Goal: Transaction & Acquisition: Purchase product/service

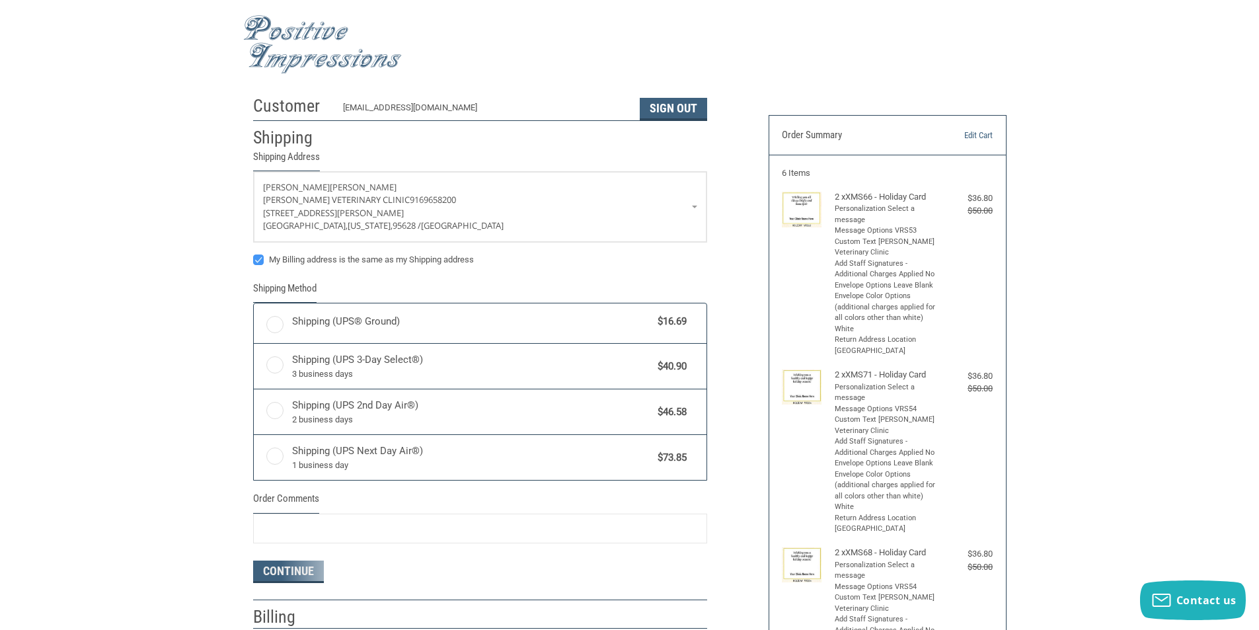
radio input "true"
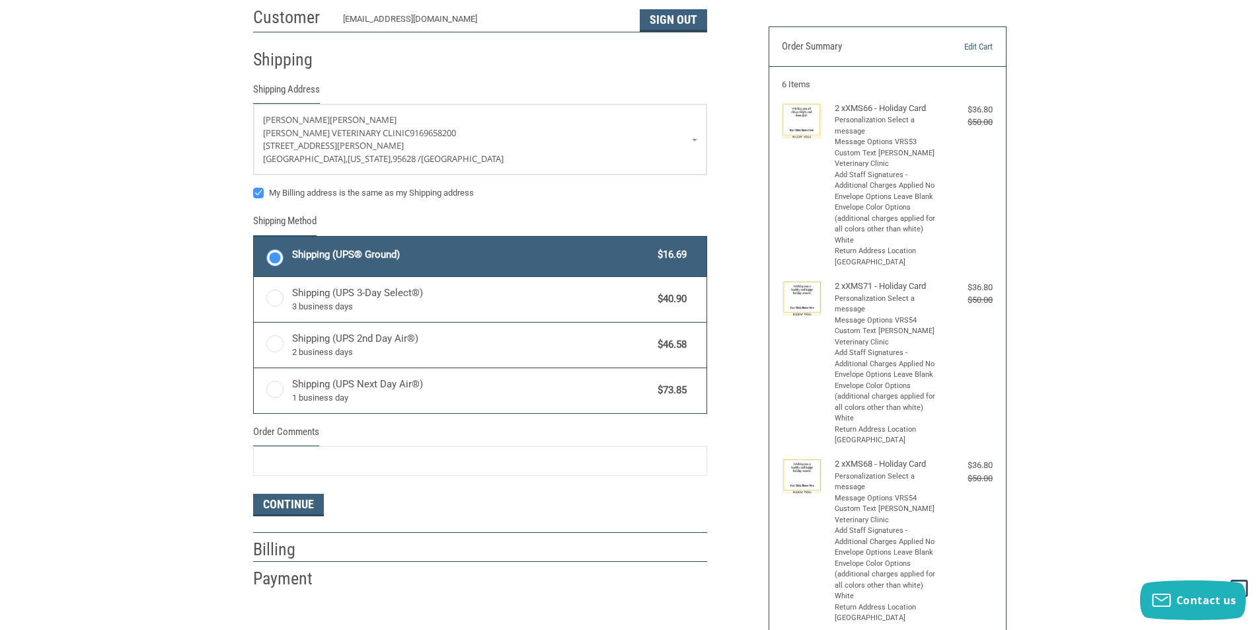
scroll to position [66, 0]
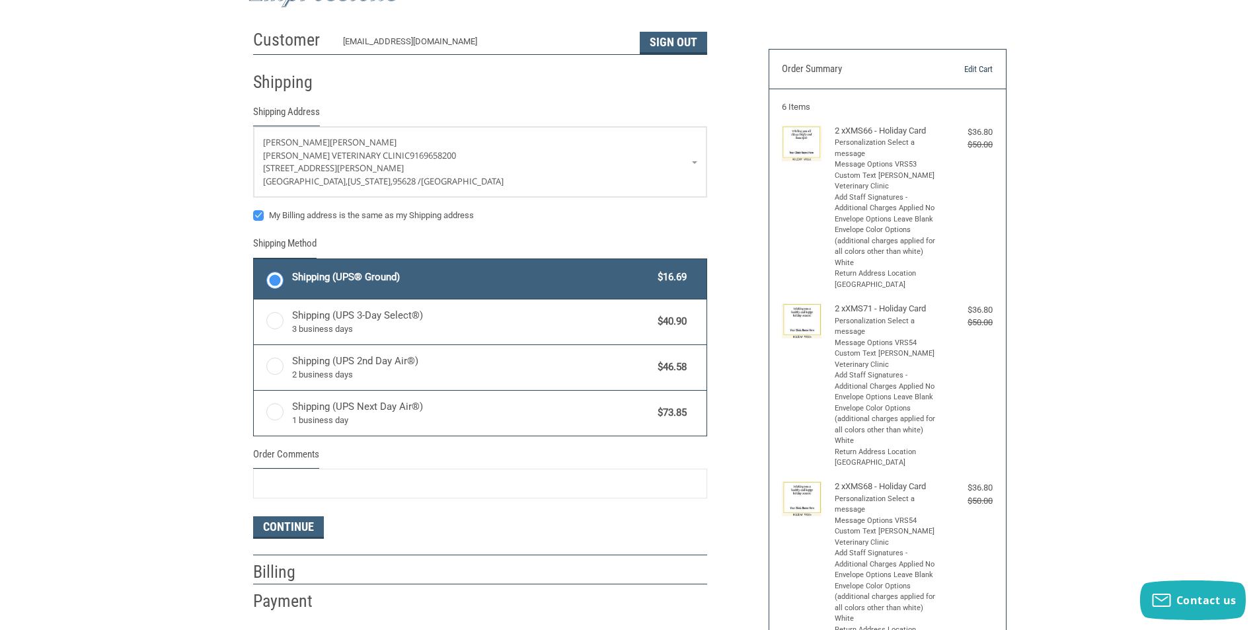
click at [970, 67] on link "Edit Cart" at bounding box center [958, 69] width 67 height 13
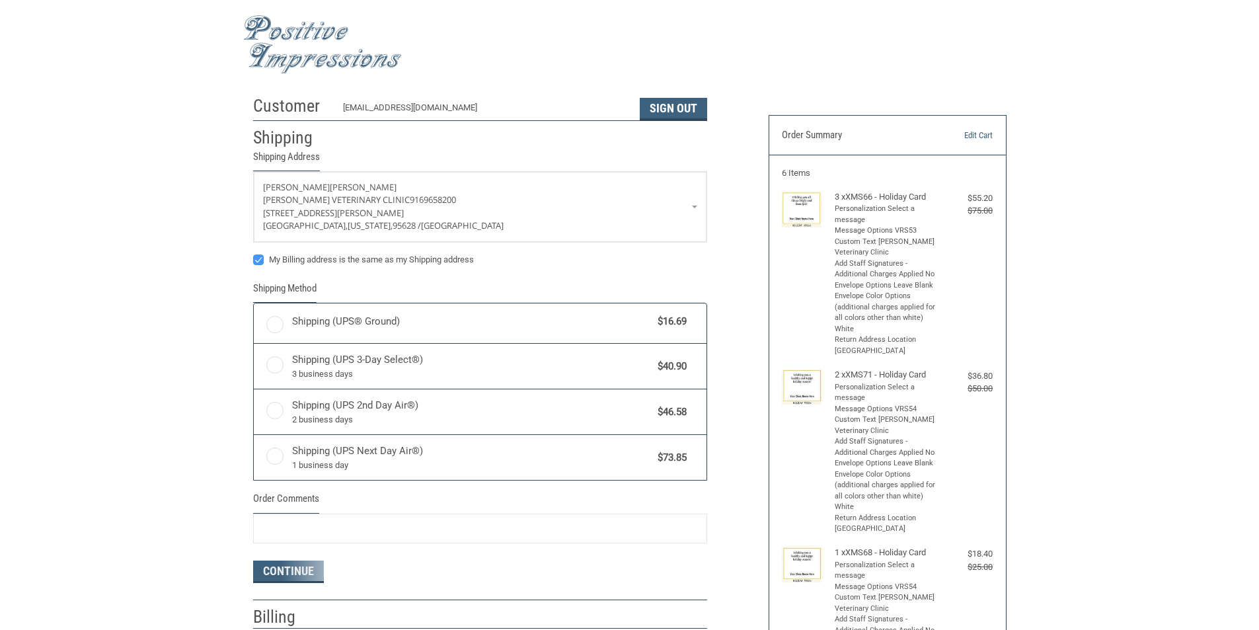
radio input "true"
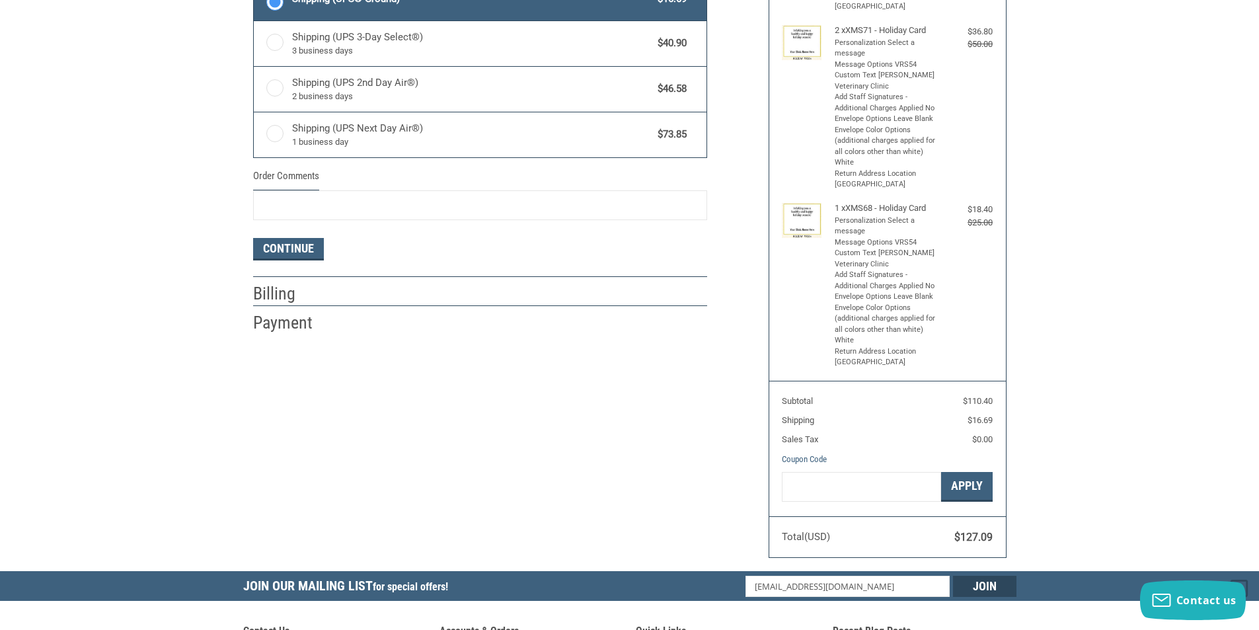
scroll to position [330, 0]
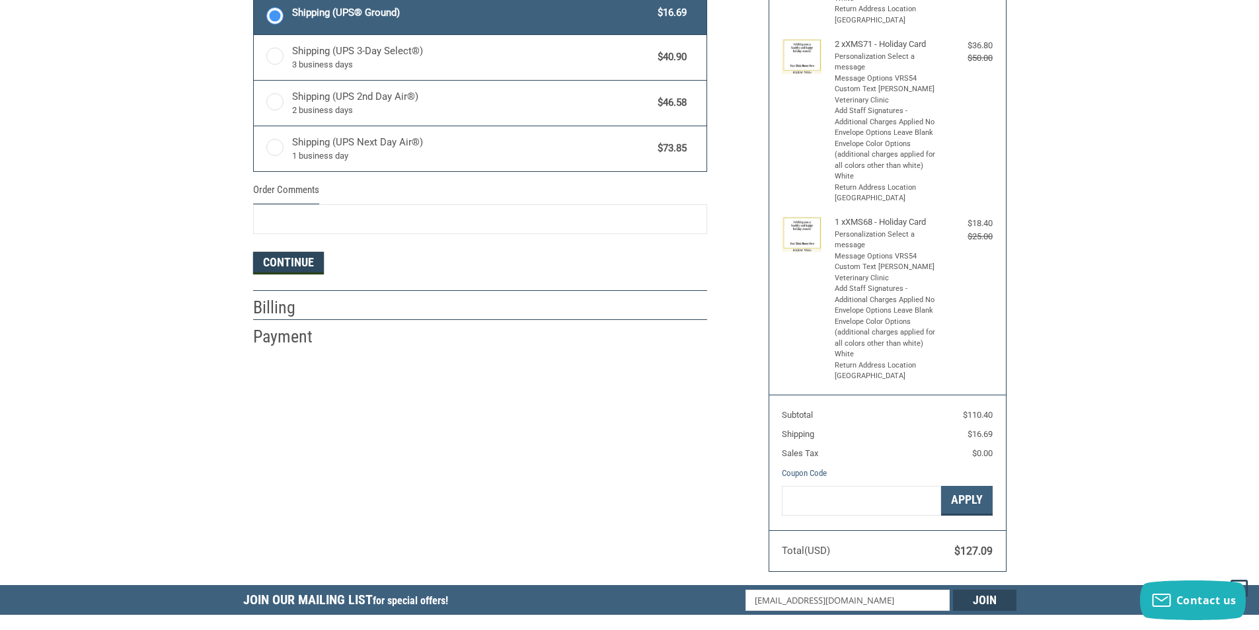
click at [301, 262] on button "Continue" at bounding box center [288, 263] width 71 height 22
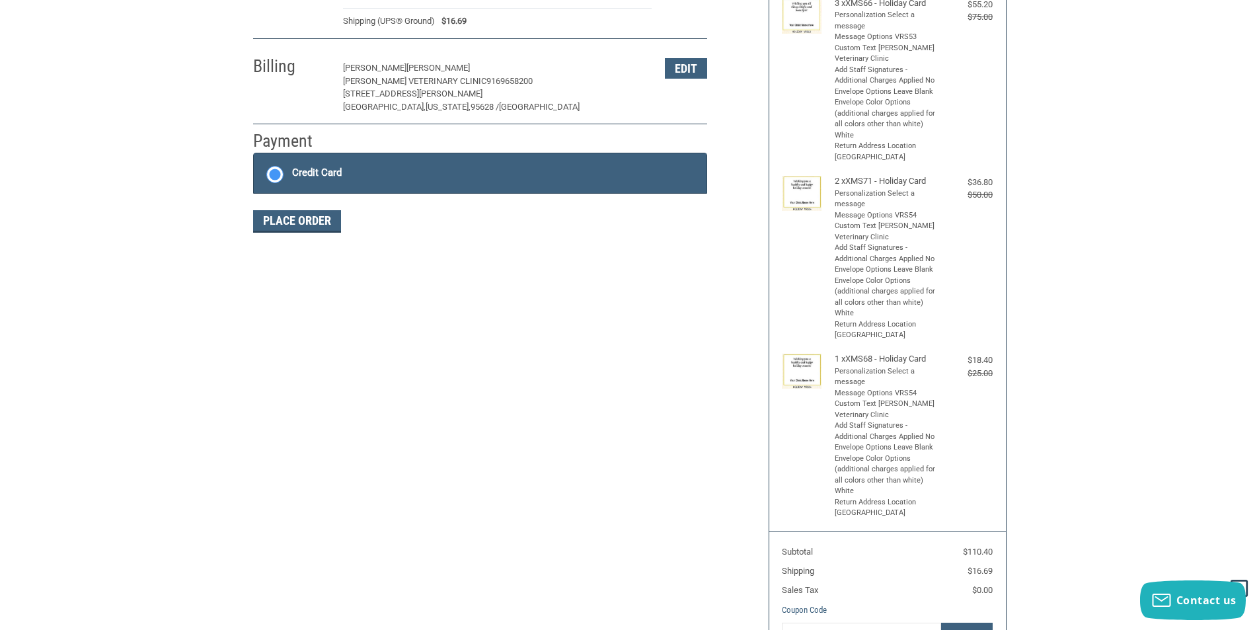
scroll to position [193, 0]
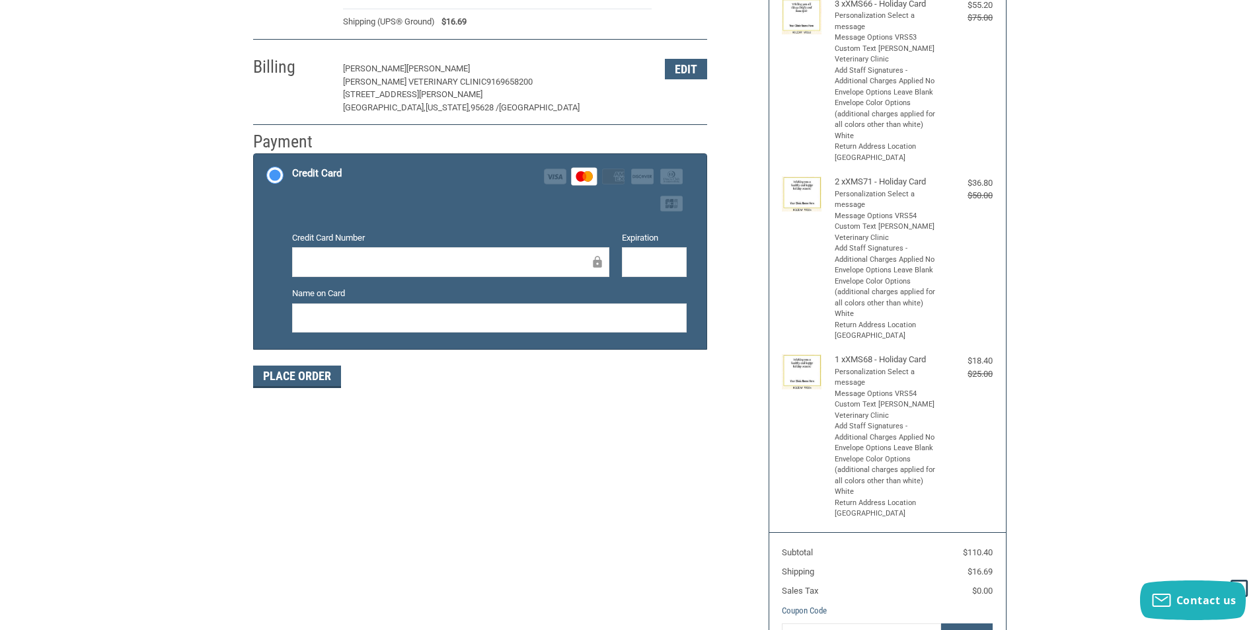
click at [634, 271] on div at bounding box center [654, 262] width 65 height 30
click at [311, 375] on button "Place Order" at bounding box center [297, 376] width 88 height 22
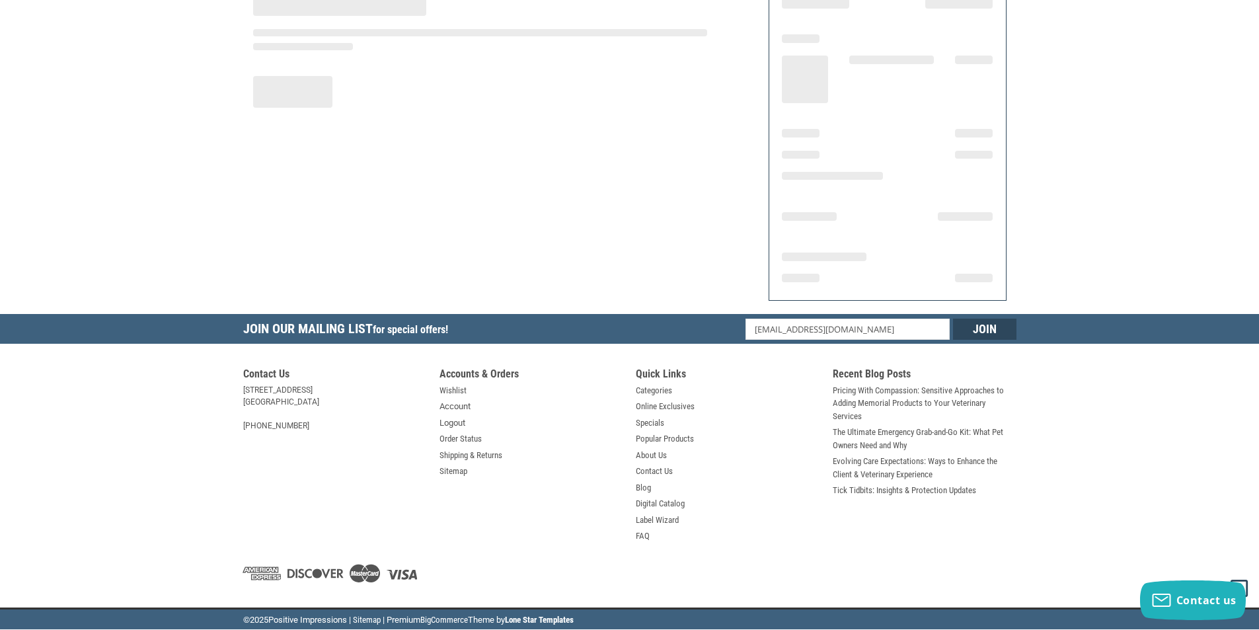
scroll to position [131, 0]
